Goal: Information Seeking & Learning: Learn about a topic

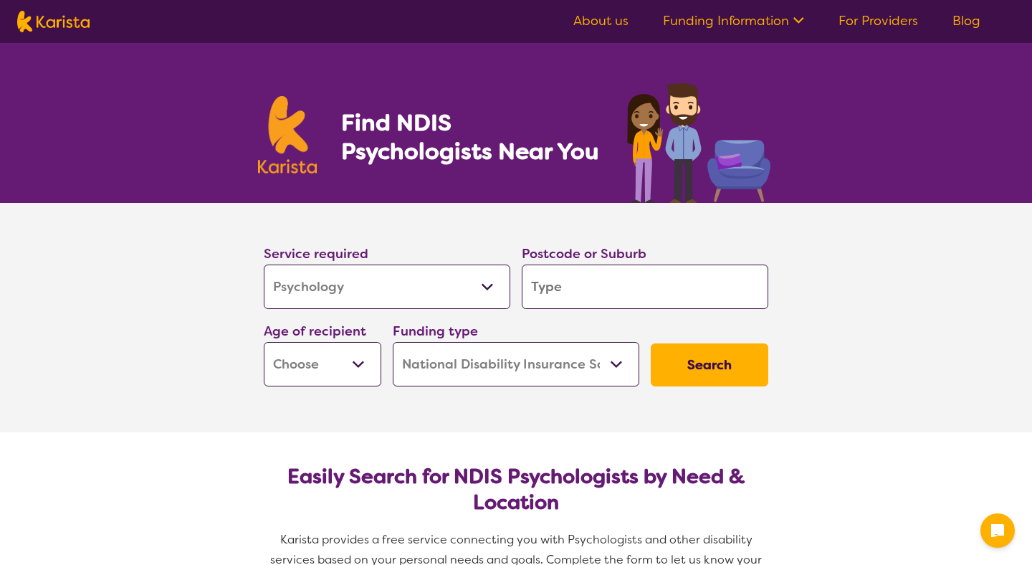
select select "Psychology"
select select "NDIS"
select select "Psychology"
select select "NDIS"
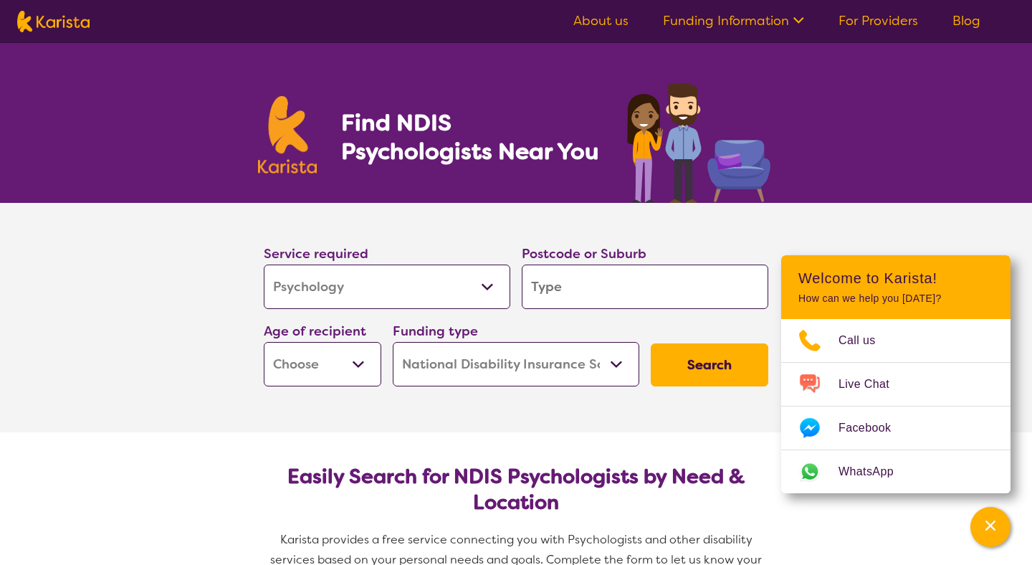
click at [571, 295] on input "search" at bounding box center [645, 286] width 247 height 44
type input "e"
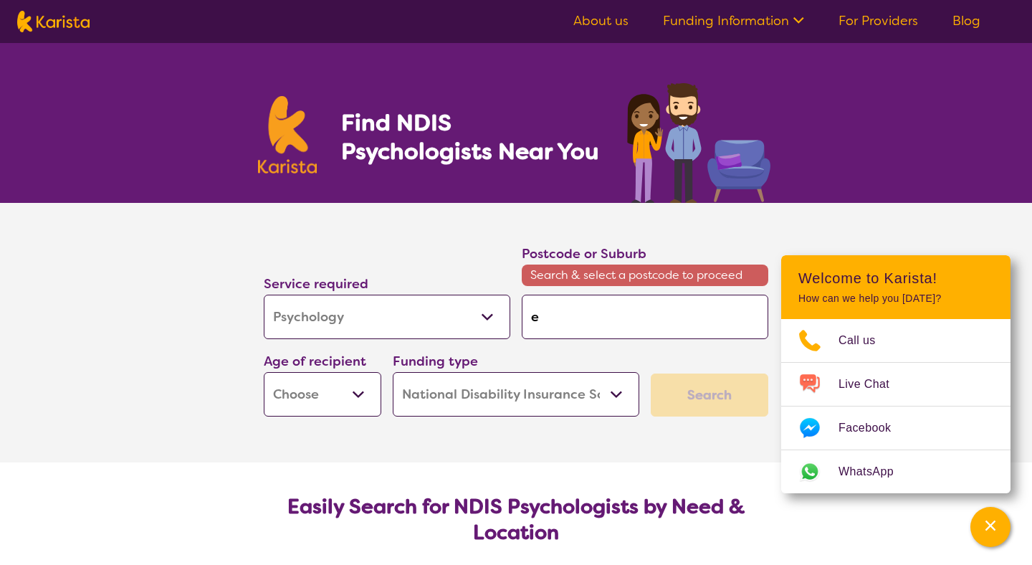
type input "eg"
type input "egl"
type input "[PERSON_NAME]"
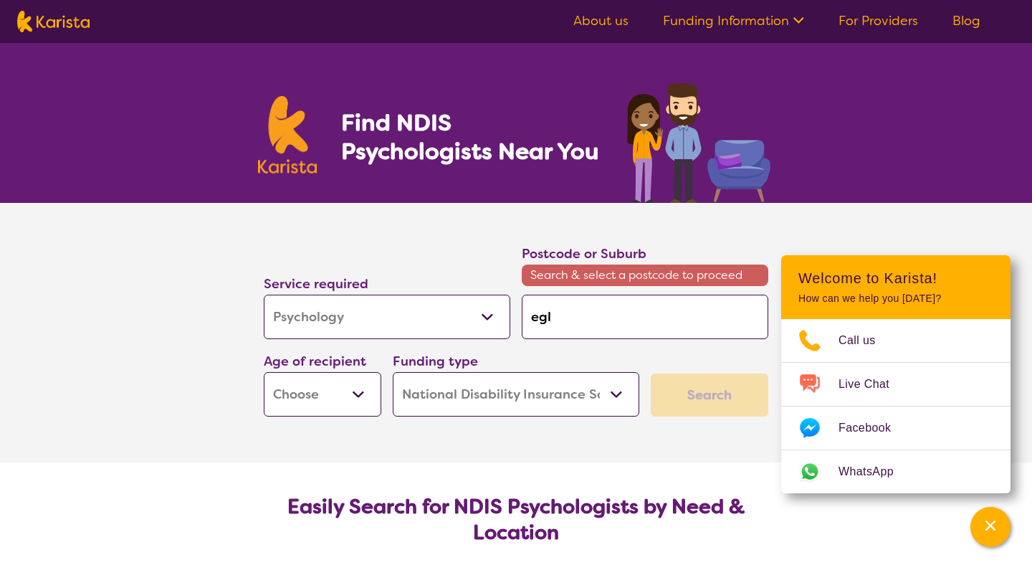
type input "[PERSON_NAME]"
type input "eglin"
type input "eglint"
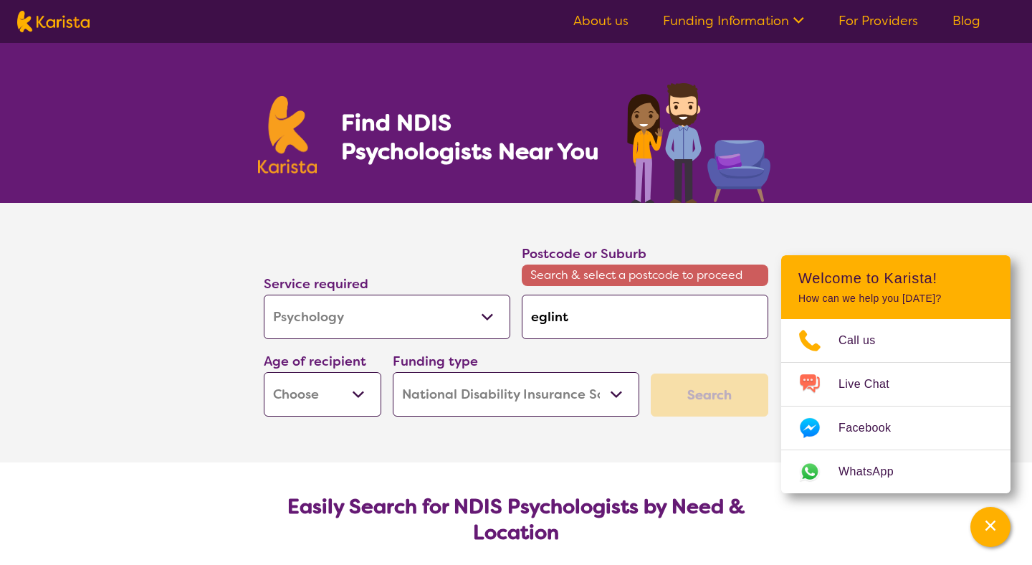
type input "[DEMOGRAPHIC_DATA]"
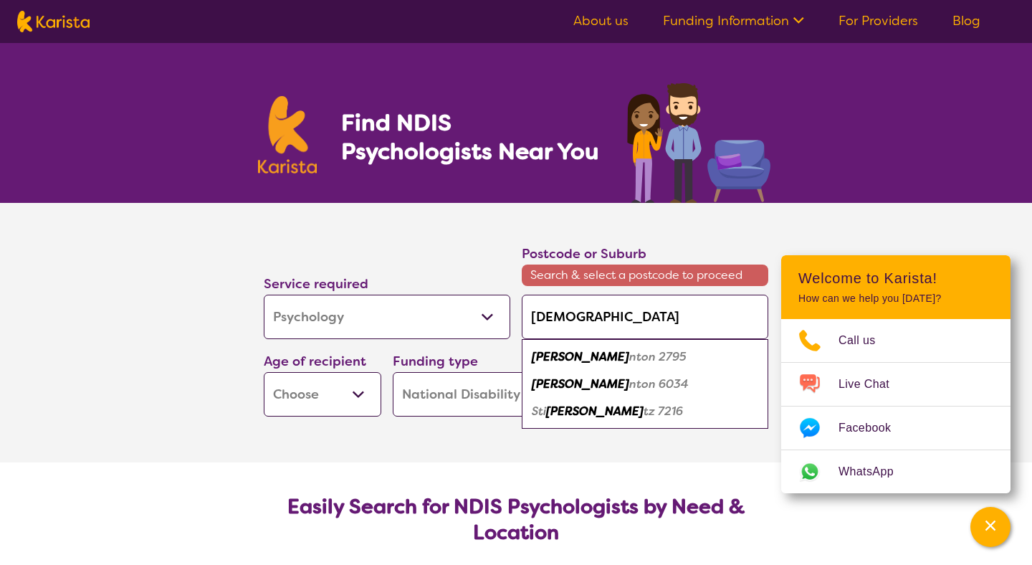
type input "eglinton"
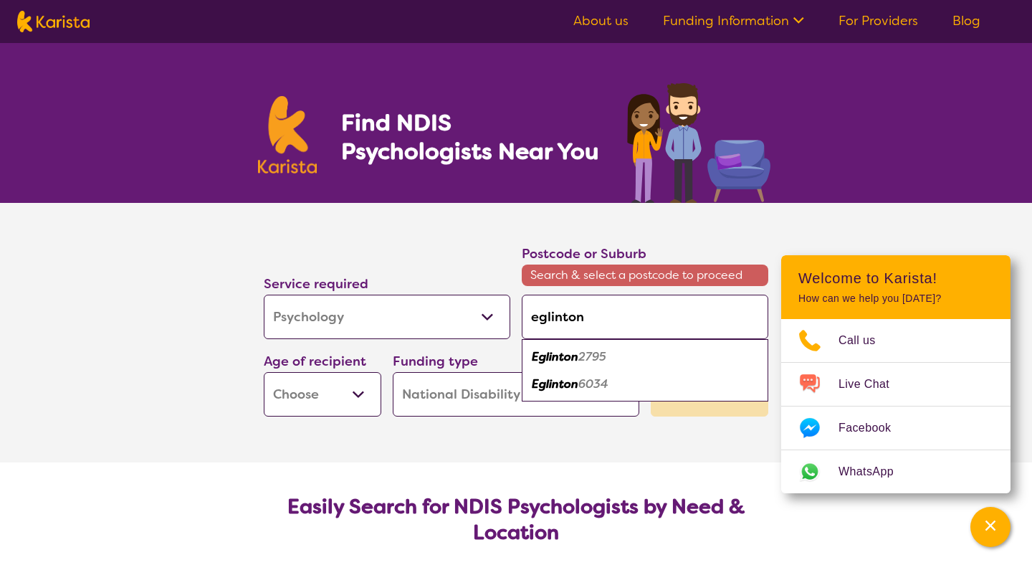
click at [567, 385] on em "Eglinton" at bounding box center [555, 383] width 47 height 15
type input "6034"
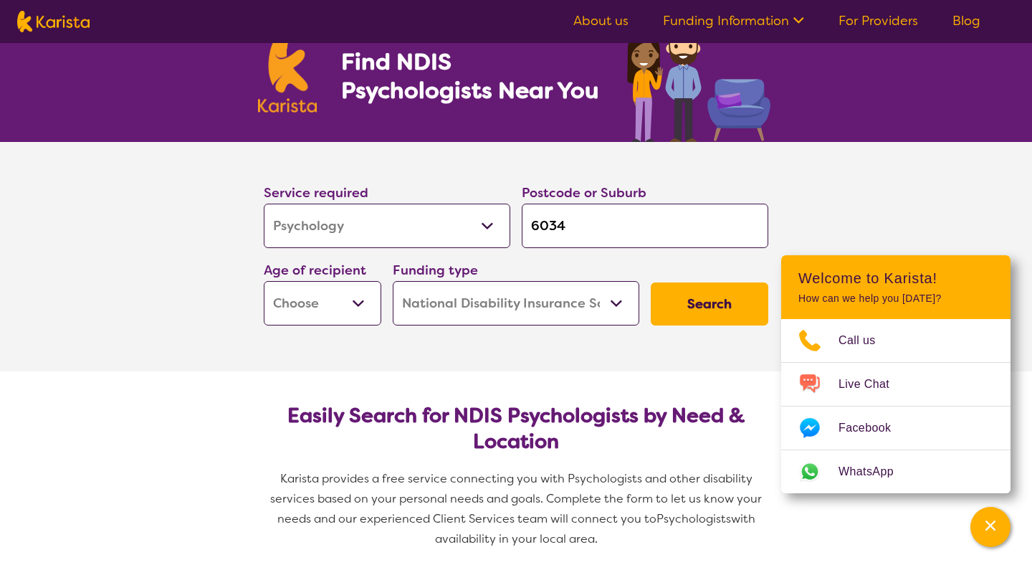
scroll to position [71, 0]
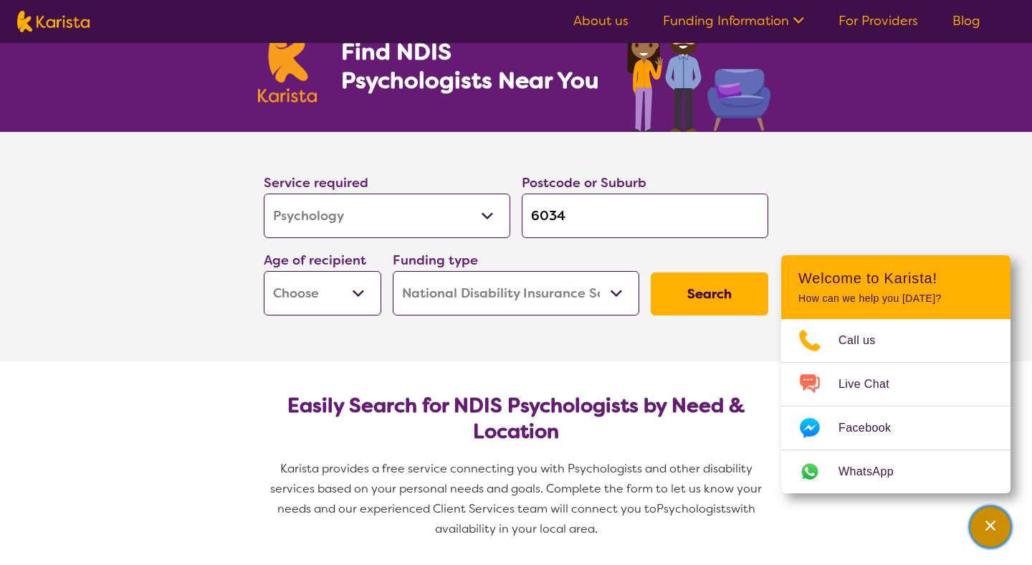
click at [991, 515] on div "Channel Menu" at bounding box center [990, 527] width 29 height 32
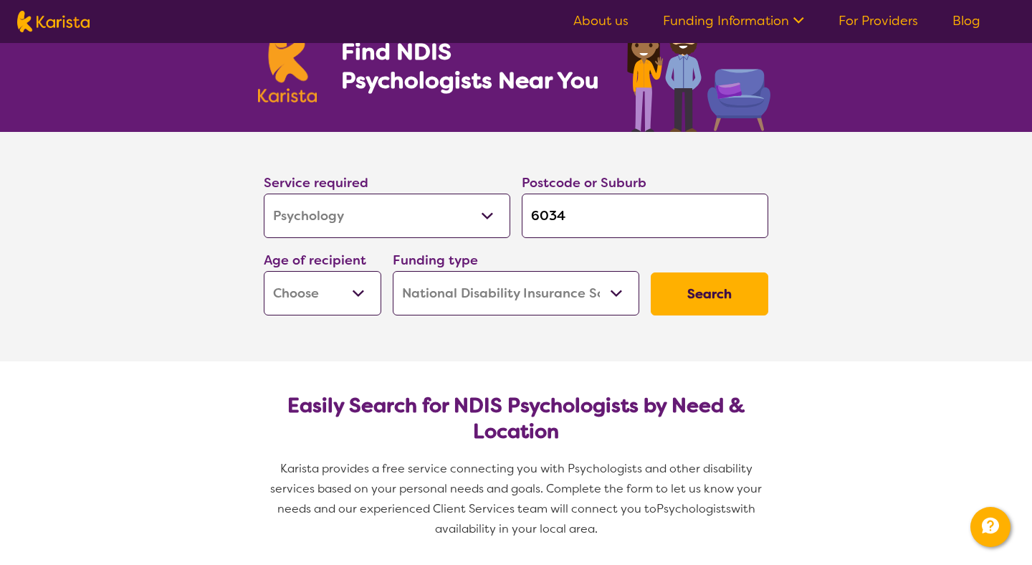
click at [338, 290] on select "Early Childhood - 0 to 9 Child - 10 to 11 Adolescent - 12 to 17 Adult - 18 to 6…" at bounding box center [323, 293] width 118 height 44
select select "EC"
click at [701, 303] on button "Search" at bounding box center [710, 293] width 118 height 43
